Goal: Task Accomplishment & Management: Manage account settings

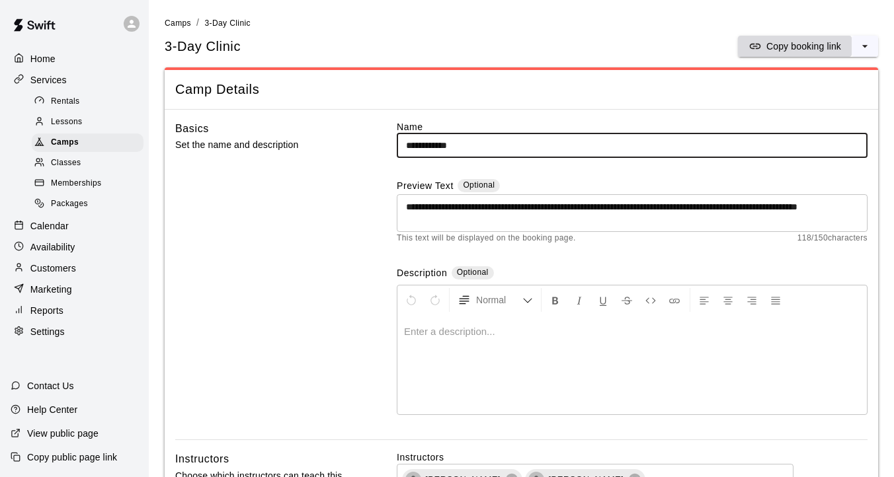
click at [823, 42] on p "Copy booking link" at bounding box center [803, 46] width 75 height 13
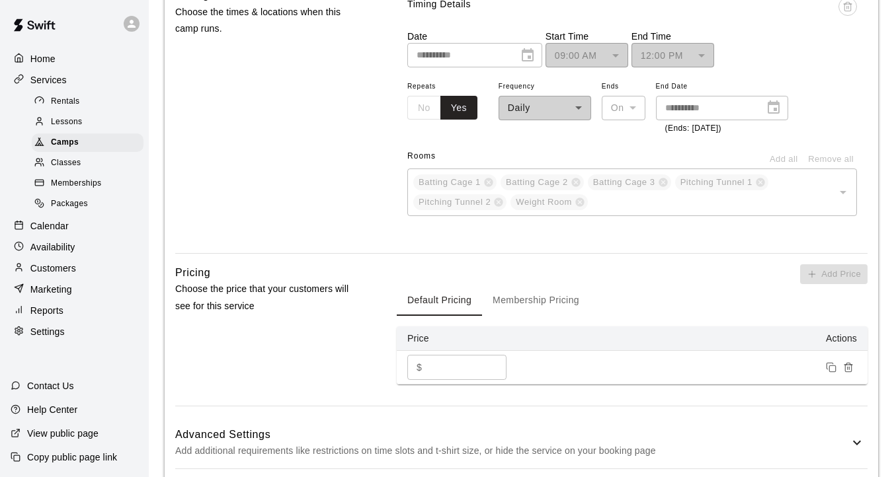
scroll to position [1413, 0]
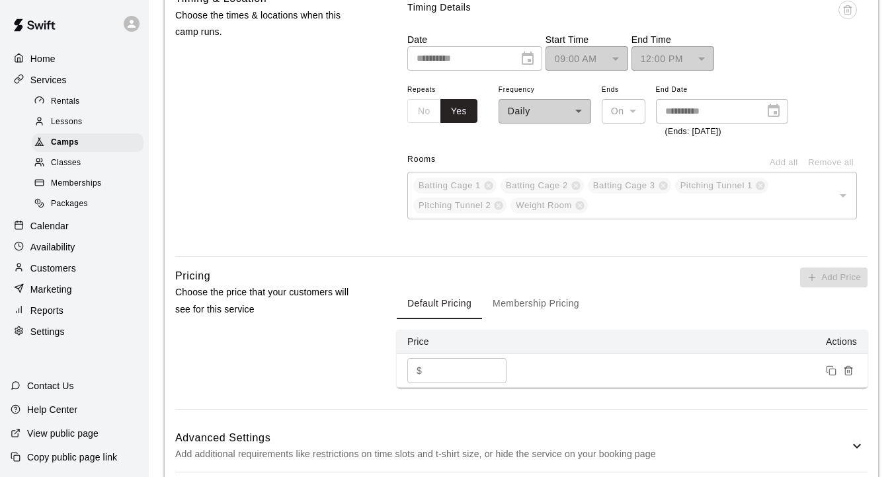
scroll to position [1413, 0]
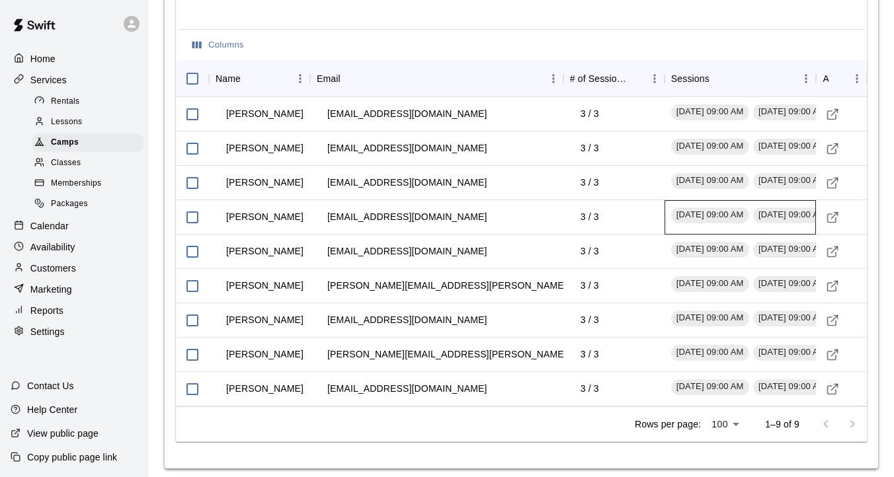
click at [703, 210] on span "[DATE] 09:00 AM" at bounding box center [710, 215] width 78 height 13
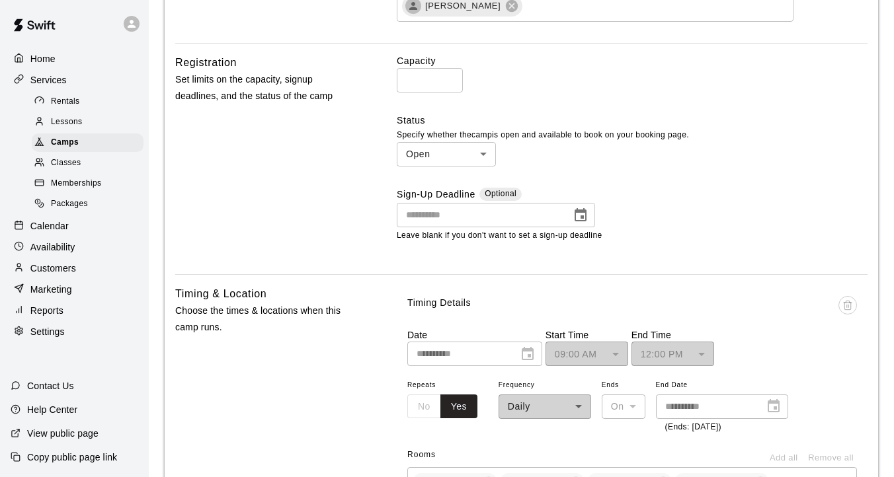
scroll to position [0, 0]
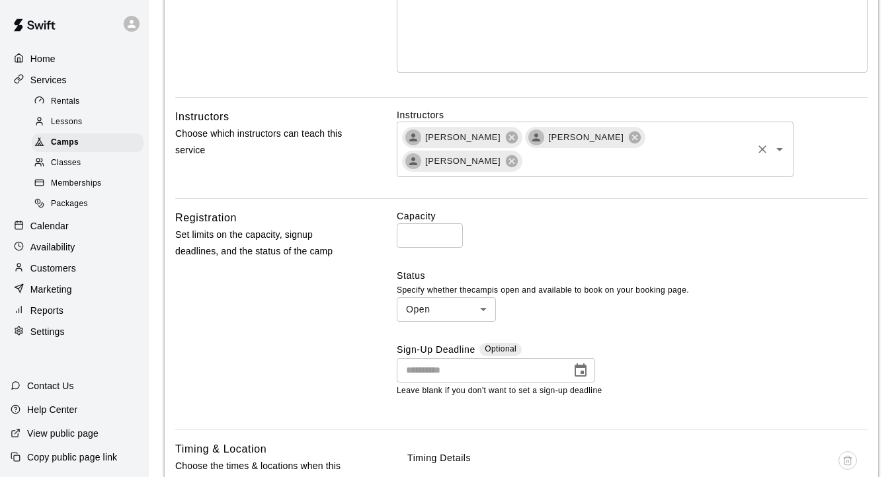
scroll to position [317, 0]
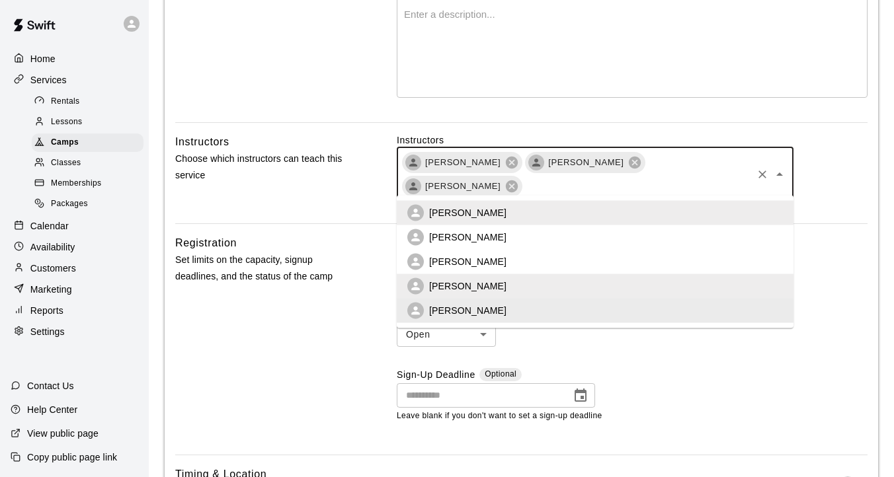
click at [524, 183] on input "text" at bounding box center [637, 187] width 227 height 17
click at [470, 263] on p "Alibay Barkley" at bounding box center [467, 261] width 77 height 13
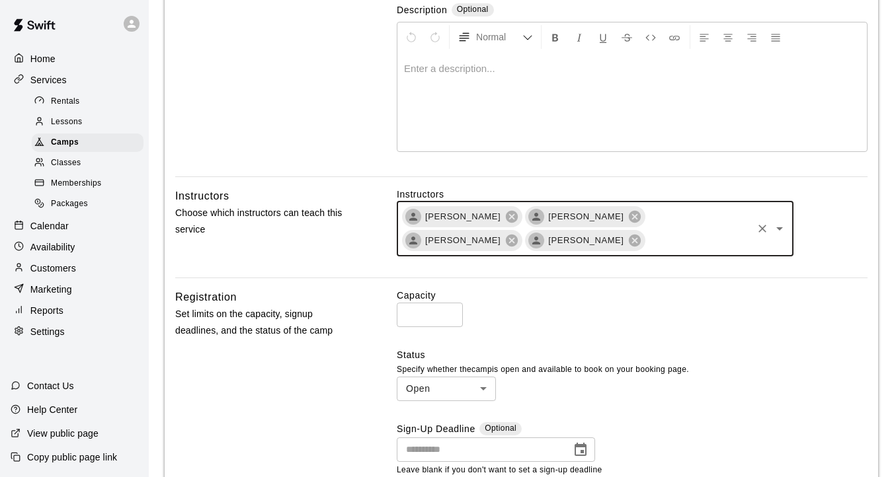
scroll to position [0, 0]
